Goal: Transaction & Acquisition: Purchase product/service

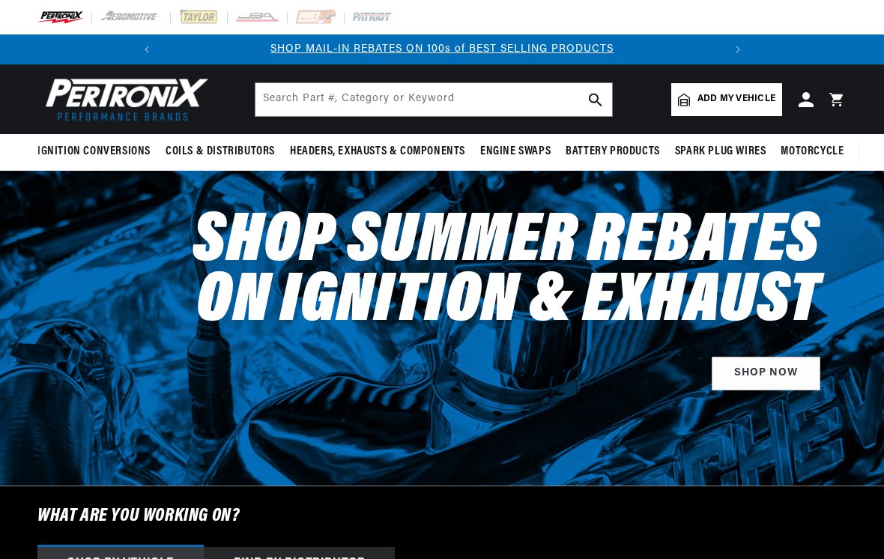
click at [751, 103] on span "Add my vehicle" at bounding box center [737, 99] width 78 height 14
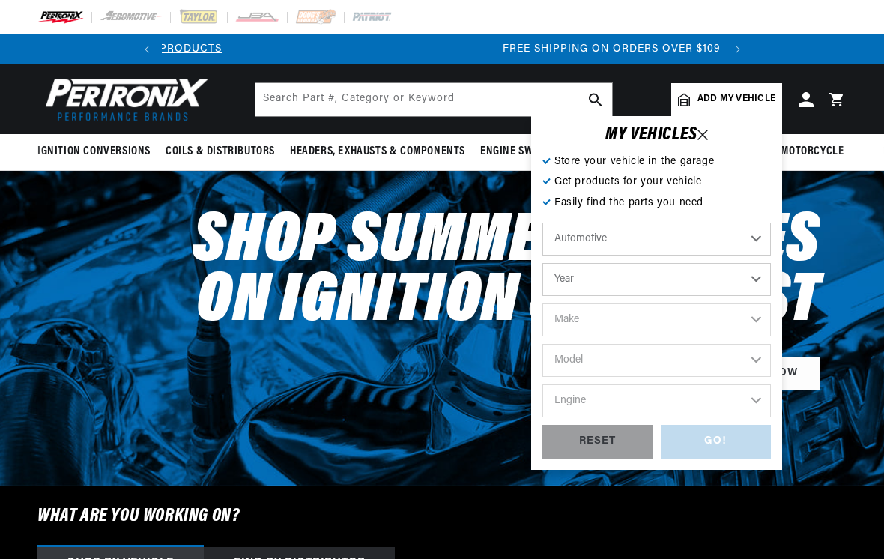
scroll to position [0, 560]
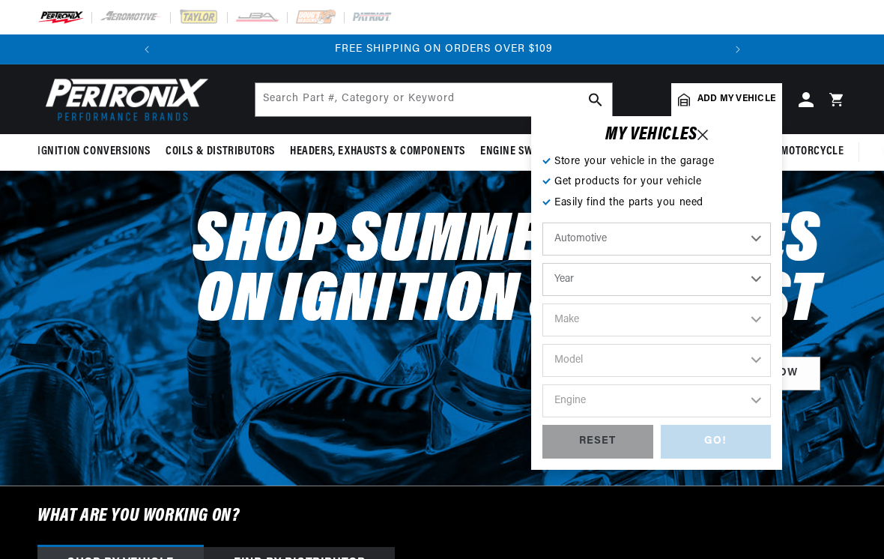
click at [758, 281] on select "Year [DATE] 2021 2020 2019 2018 2017 2016 2015 2014 2013 2012 2011 2010 2009 20…" at bounding box center [656, 279] width 229 height 33
select select "1976"
click at [755, 323] on select "Make Alfa Romeo American Motors Audi Avanti BMW Buick Cadillac Checker Chevrole…" at bounding box center [656, 319] width 229 height 33
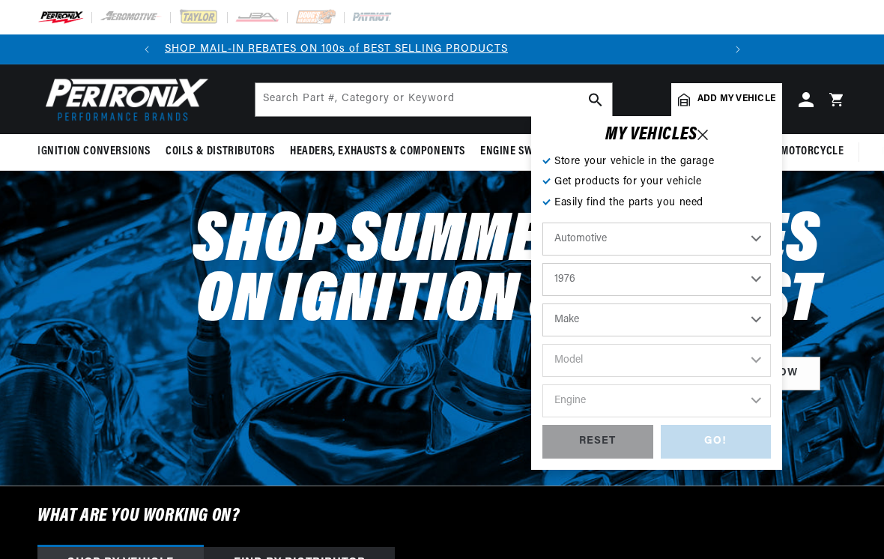
scroll to position [0, 0]
select select "Renault"
click at [695, 313] on select "Alfa Romeo American Motors Audi Avanti BMW Buick Cadillac Checker Chevrolet Chr…" at bounding box center [656, 319] width 229 height 33
click at [758, 319] on select "Alfa Romeo American Motors Audi Avanti BMW Buick Cadillac Checker Chevrolet Chr…" at bounding box center [656, 319] width 229 height 33
select select "Porsche"
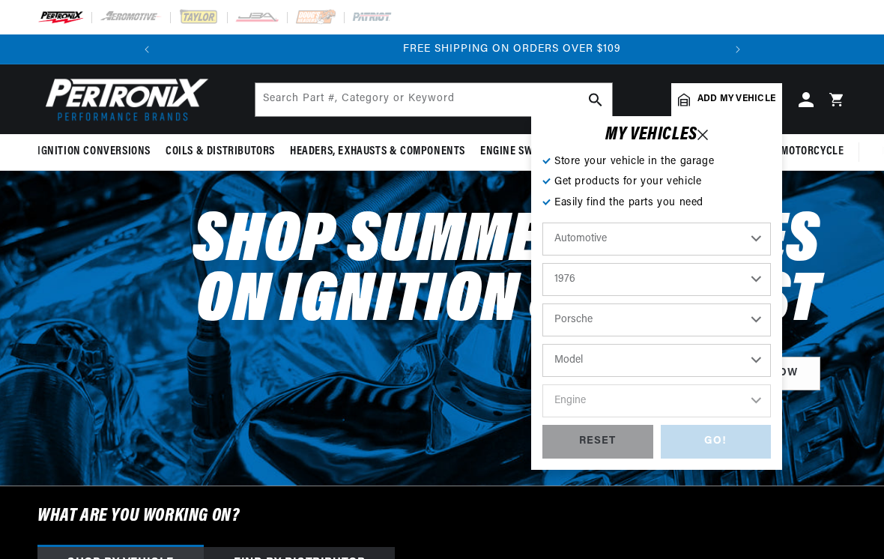
scroll to position [0, 560]
click at [755, 361] on select "Model 911 912 914" at bounding box center [656, 360] width 229 height 33
select select "914"
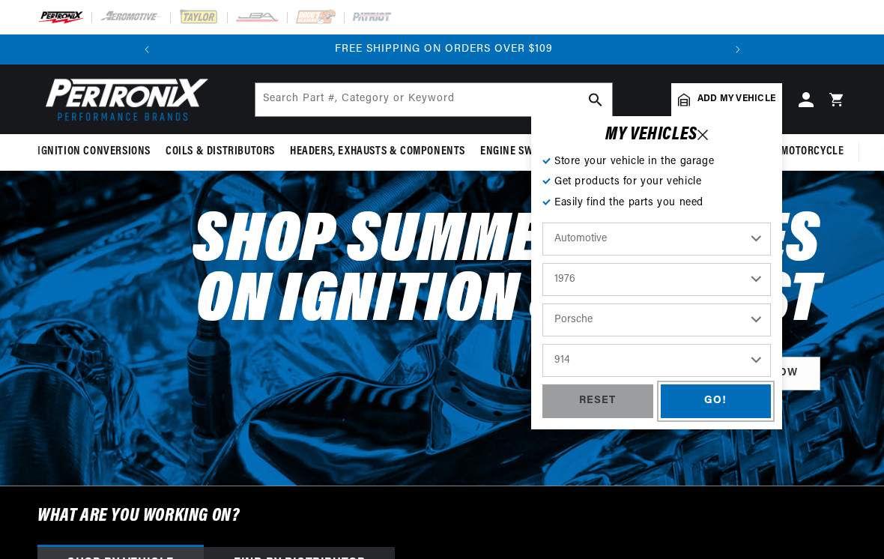
click at [728, 402] on div "GO!" at bounding box center [716, 401] width 111 height 34
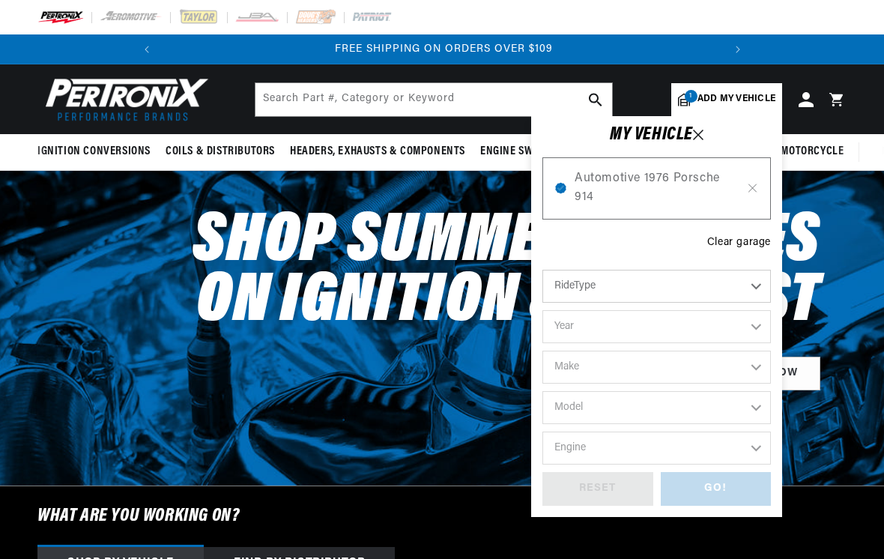
select select "1976"
select select "Porsche"
select select "914"
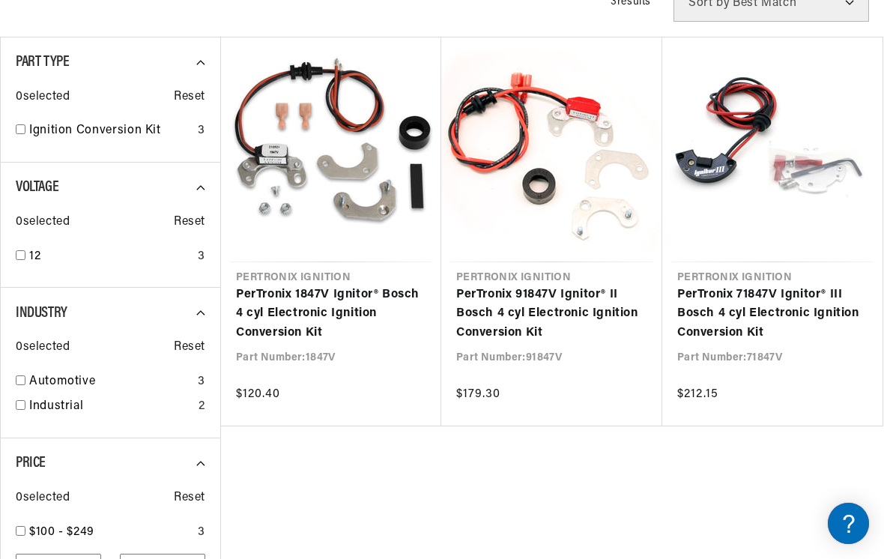
scroll to position [0, 560]
click at [548, 285] on link "PerTronix 91847V Ignitor® II Bosch 4 cyl Electronic Ignition Conversion Kit" at bounding box center [551, 314] width 191 height 58
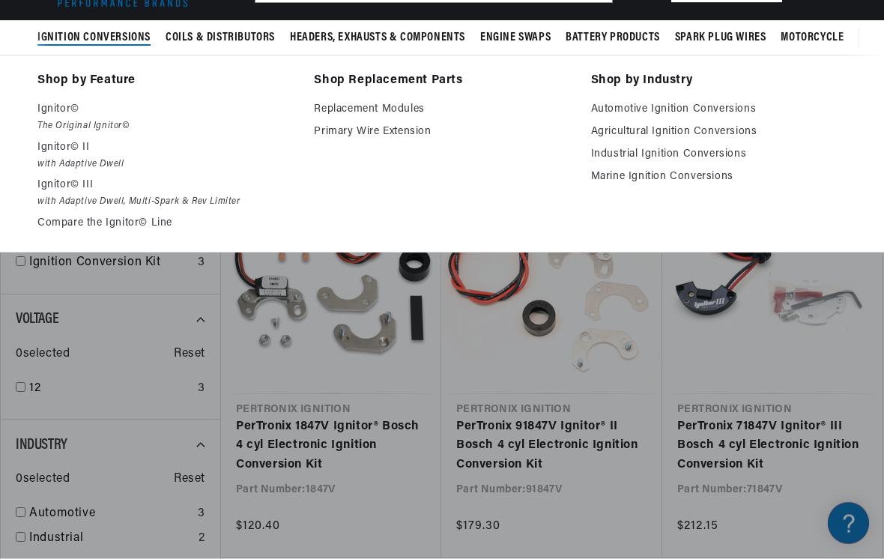
scroll to position [114, 0]
click at [56, 154] on p "Ignitor© II" at bounding box center [165, 148] width 256 height 18
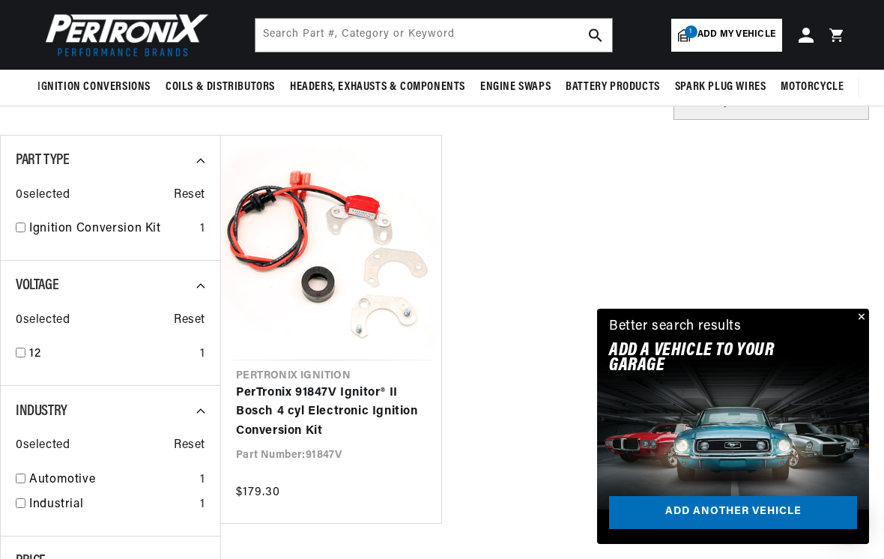
scroll to position [0, 560]
